Goal: Task Accomplishment & Management: Use online tool/utility

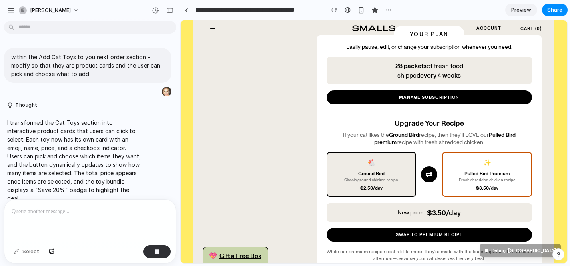
scroll to position [2679, 0]
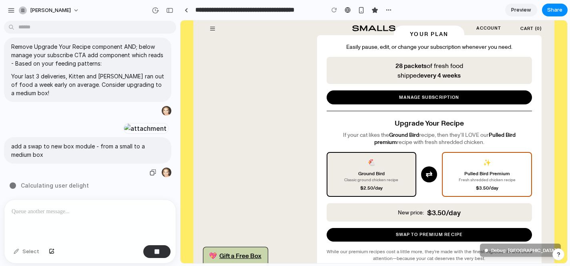
click at [116, 159] on div "add a swap to new box module - from a small to a medium box" at bounding box center [87, 150] width 167 height 26
click at [97, 218] on div at bounding box center [89, 221] width 171 height 42
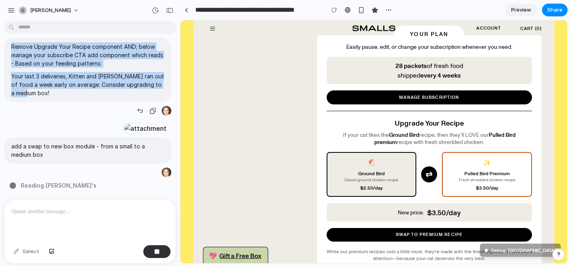
drag, startPoint x: 39, startPoint y: 136, endPoint x: 11, endPoint y: 90, distance: 53.8
click at [11, 90] on span "Remove Upgrade Your Recipe component AND; below manage your subscribe CTA add c…" at bounding box center [87, 69] width 153 height 55
copy span "Remove Upgrade Your Recipe component AND; below manage your subscribe CTA add c…"
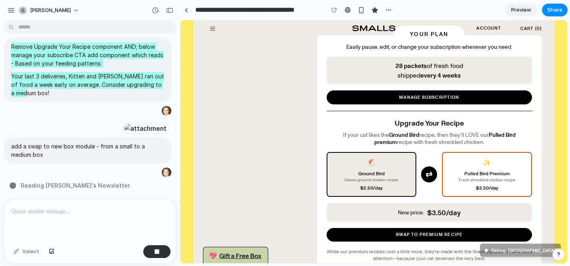
scroll to position [2679, 0]
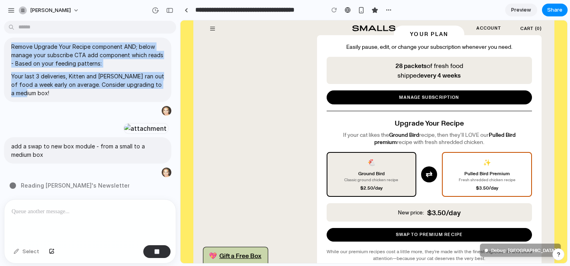
click at [22, 154] on p "add a swap to new box module - from a small to a medium box" at bounding box center [87, 150] width 153 height 17
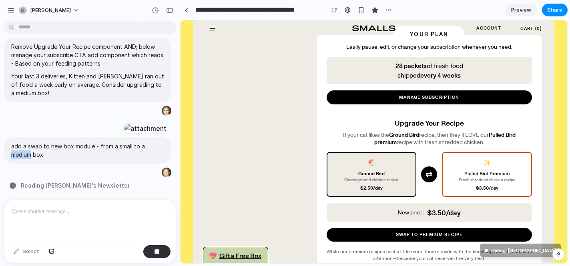
click at [22, 154] on p "add a swap to new box module - from a small to a medium box" at bounding box center [87, 150] width 153 height 17
copy div "add a swap to new box module - from a small to a medium box"
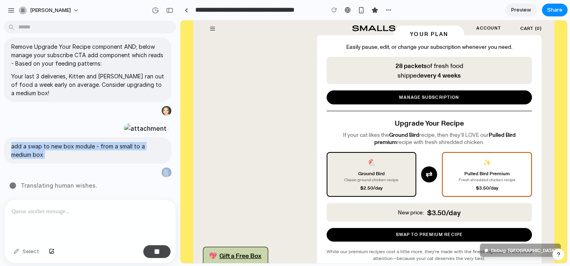
click at [167, 251] on button "button" at bounding box center [156, 251] width 27 height 13
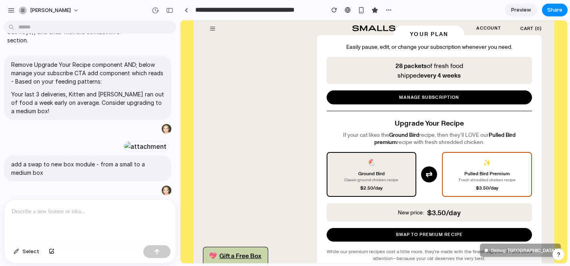
click at [66, 222] on div at bounding box center [89, 221] width 171 height 42
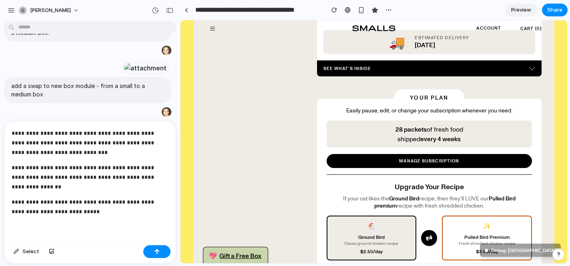
scroll to position [2679, 0]
click at [53, 250] on div "button" at bounding box center [52, 251] width 6 height 5
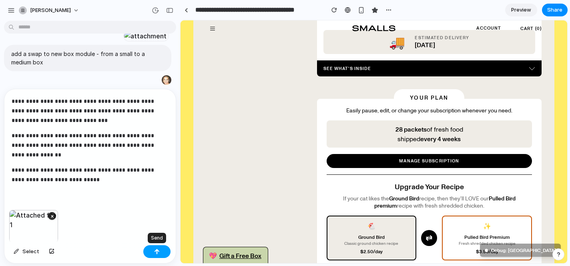
click at [161, 253] on button "button" at bounding box center [156, 251] width 27 height 13
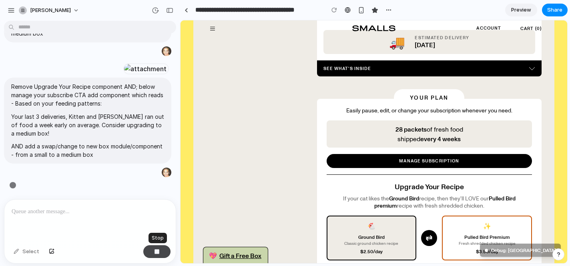
scroll to position [2900, 0]
